Goal: Complete application form

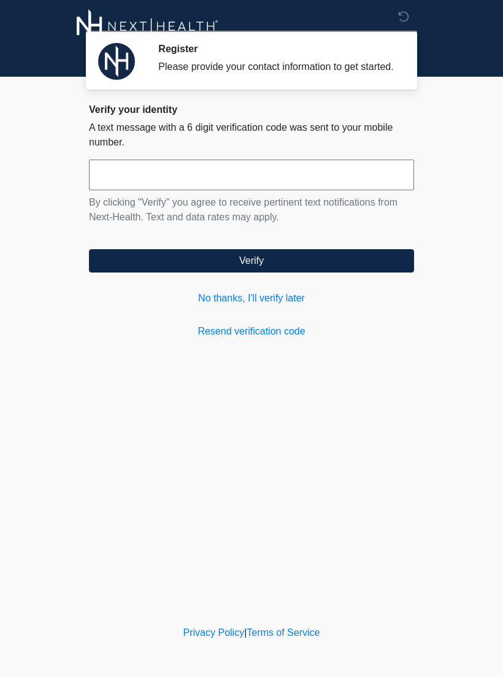
click at [291, 190] on input "text" at bounding box center [251, 175] width 325 height 31
type input "******"
click at [347, 266] on button "Verify" at bounding box center [251, 260] width 325 height 23
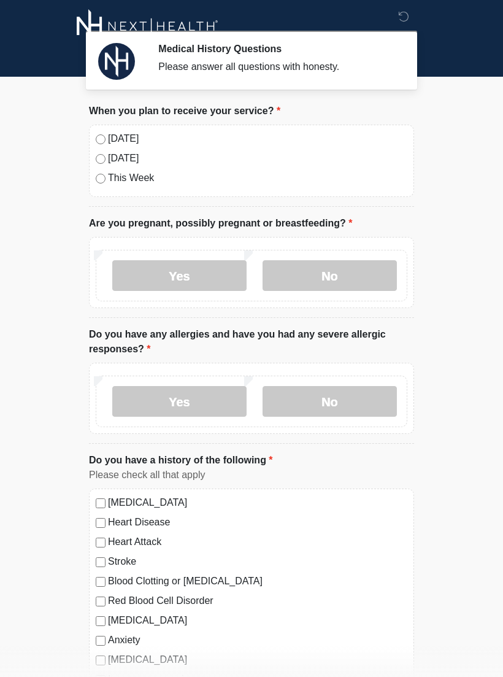
click at [141, 134] on label "[DATE]" at bounding box center [257, 138] width 299 height 15
click at [354, 275] on label "No" at bounding box center [330, 275] width 134 height 31
click at [368, 392] on label "No" at bounding box center [330, 401] width 134 height 31
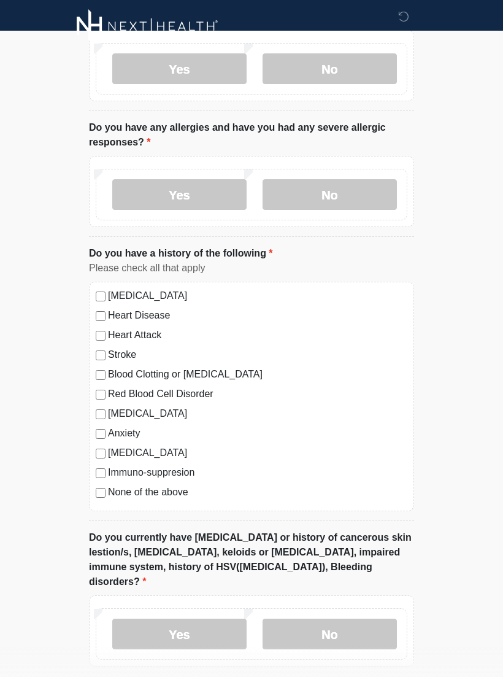
scroll to position [217, 0]
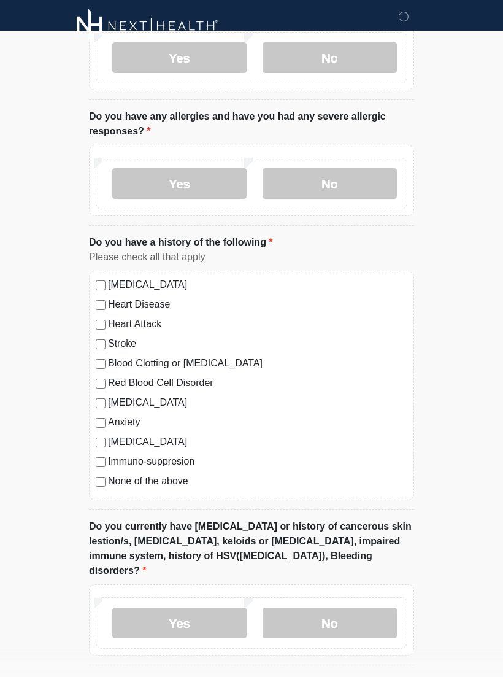
click at [164, 484] on label "None of the above" at bounding box center [257, 481] width 299 height 15
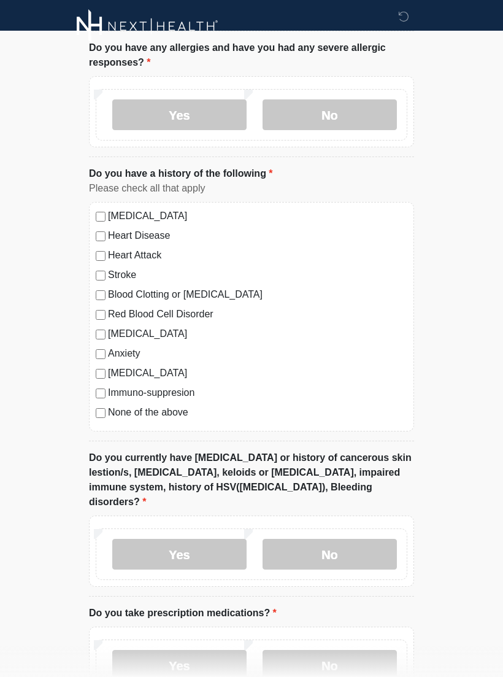
click at [356, 539] on label "No" at bounding box center [330, 554] width 134 height 31
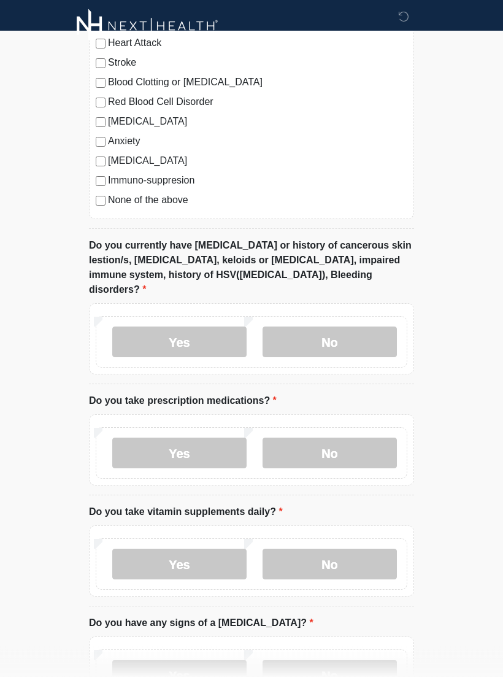
scroll to position [502, 0]
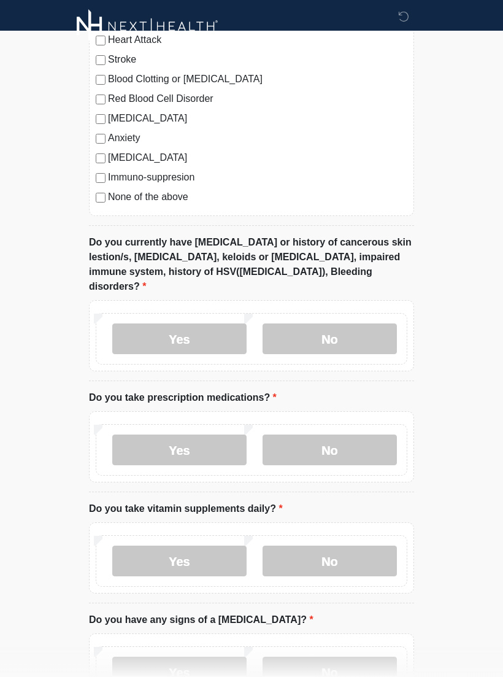
click at [369, 434] on label "No" at bounding box center [330, 449] width 134 height 31
click at [202, 546] on label "Yes" at bounding box center [179, 561] width 134 height 31
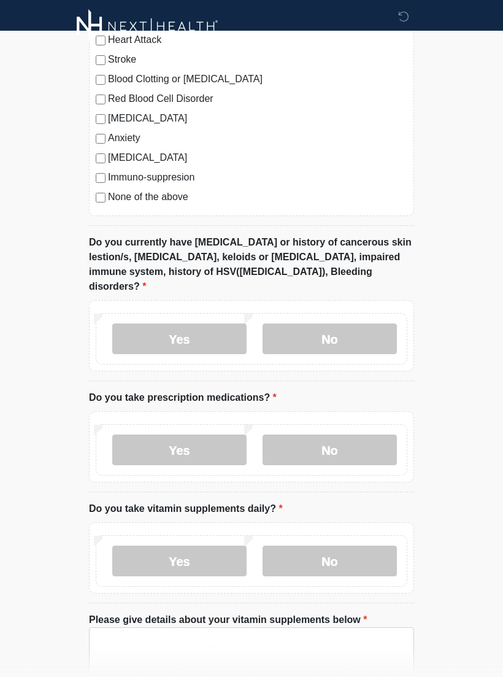
click at [365, 547] on label "No" at bounding box center [330, 561] width 134 height 31
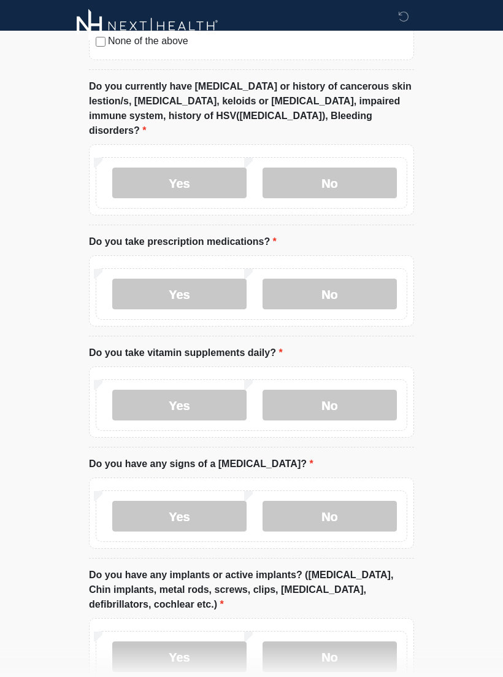
scroll to position [658, 0]
click at [359, 501] on label "No" at bounding box center [330, 516] width 134 height 31
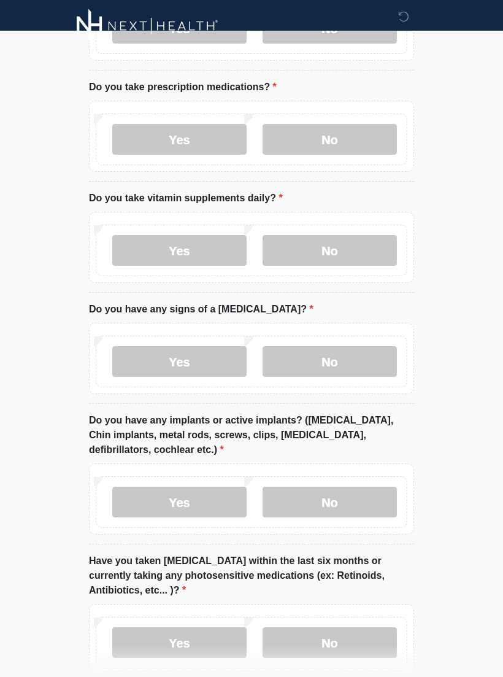
scroll to position [812, 0]
click at [369, 487] on label "No" at bounding box center [330, 502] width 134 height 31
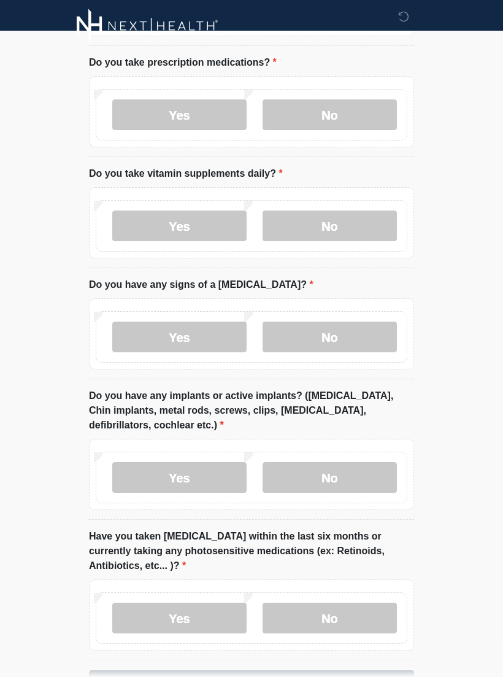
scroll to position [882, 0]
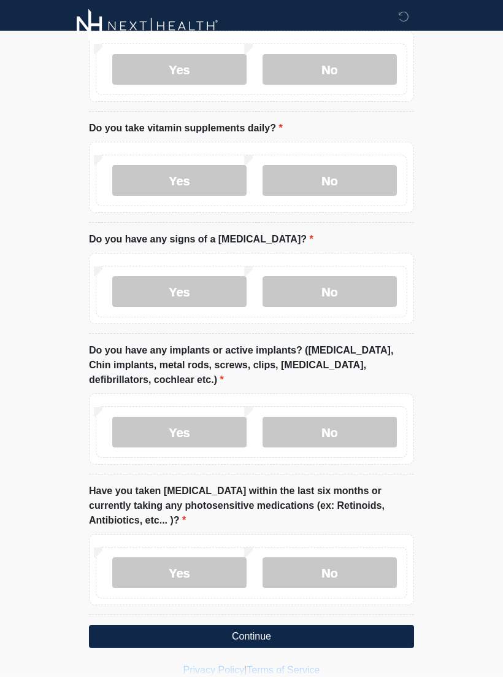
click at [368, 558] on label "No" at bounding box center [330, 573] width 134 height 31
click at [354, 625] on button "Continue" at bounding box center [251, 636] width 325 height 23
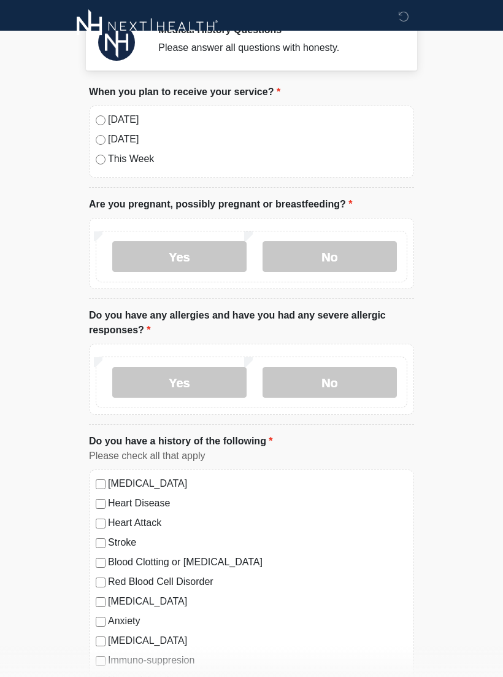
scroll to position [0, 0]
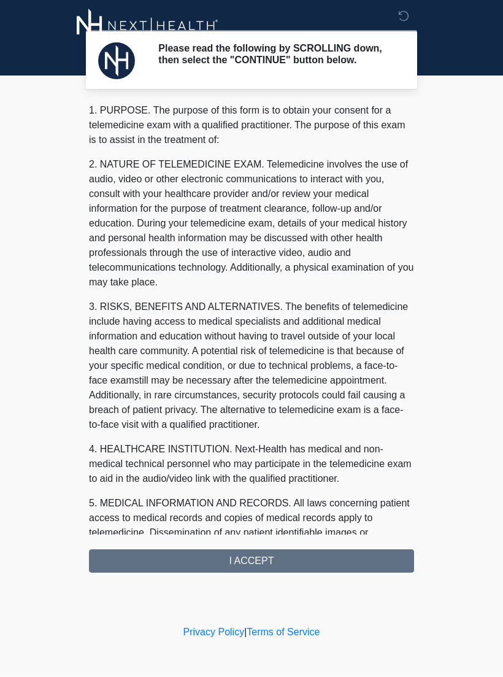
click at [382, 568] on div "1. PURPOSE. The purpose of this form is to obtain your consent for a telemedici…" at bounding box center [251, 338] width 325 height 469
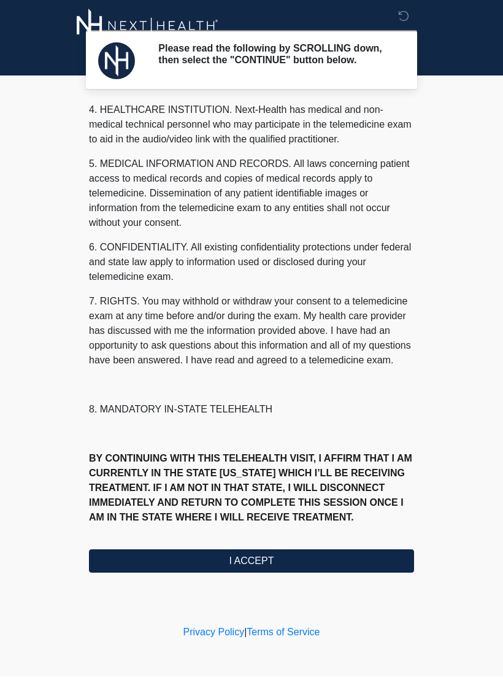
scroll to position [369, 0]
click at [315, 563] on button "I ACCEPT" at bounding box center [251, 561] width 325 height 23
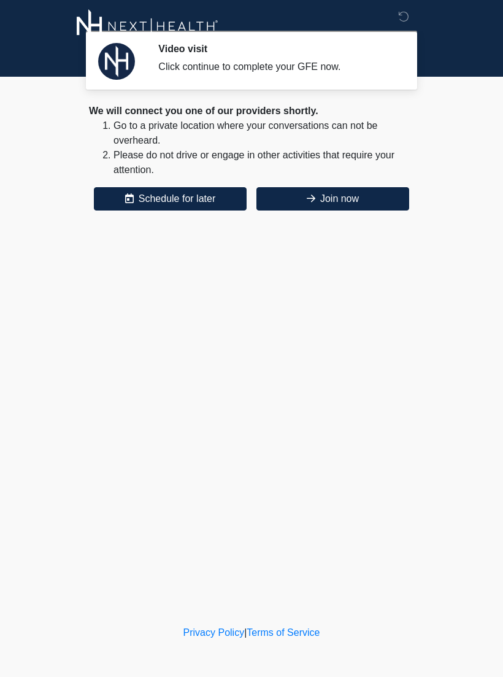
click at [371, 204] on button "Join now" at bounding box center [333, 198] width 153 height 23
